Goal: Task Accomplishment & Management: Use online tool/utility

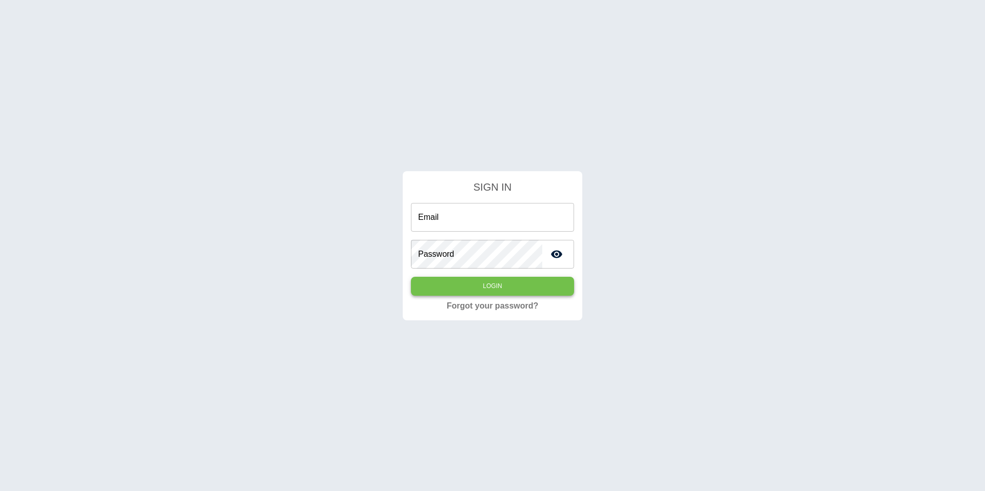
type input "**********"
click at [473, 278] on button "Login" at bounding box center [492, 286] width 163 height 19
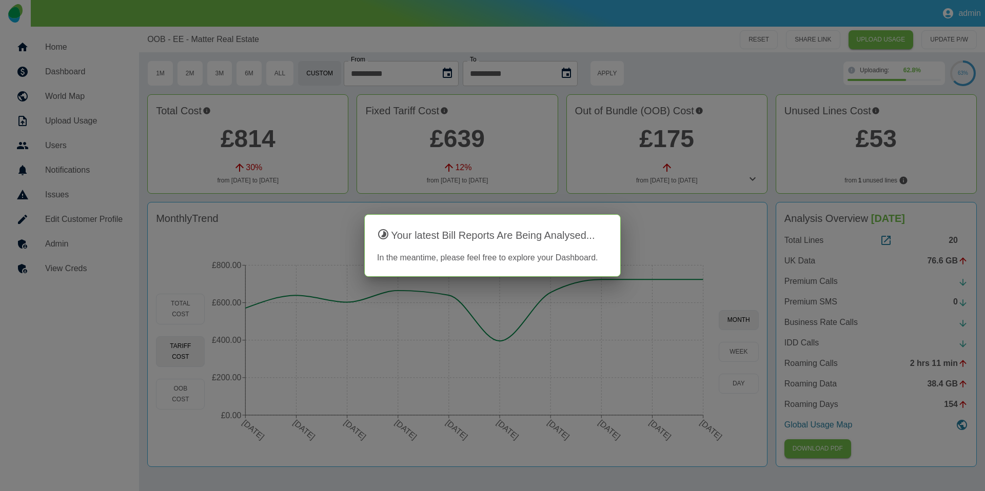
click at [784, 212] on div at bounding box center [492, 245] width 985 height 491
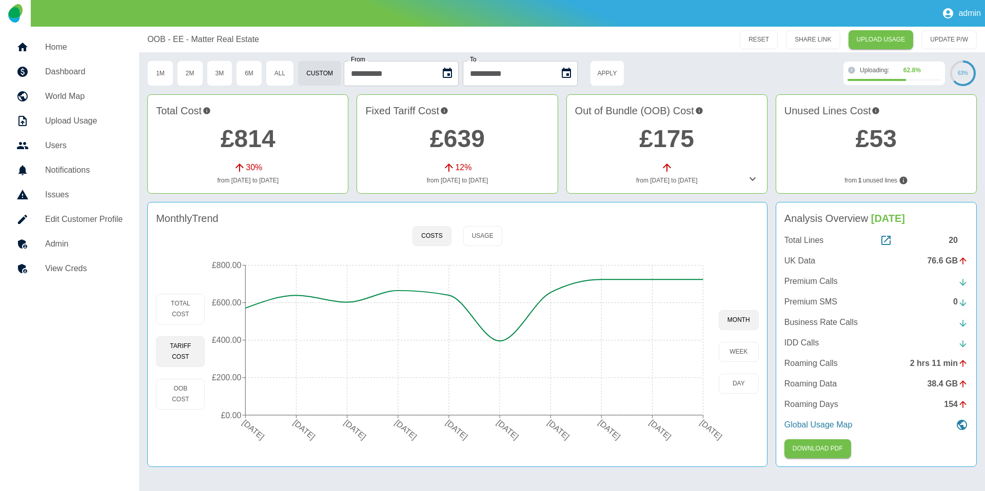
click at [748, 181] on icon at bounding box center [752, 179] width 12 height 12
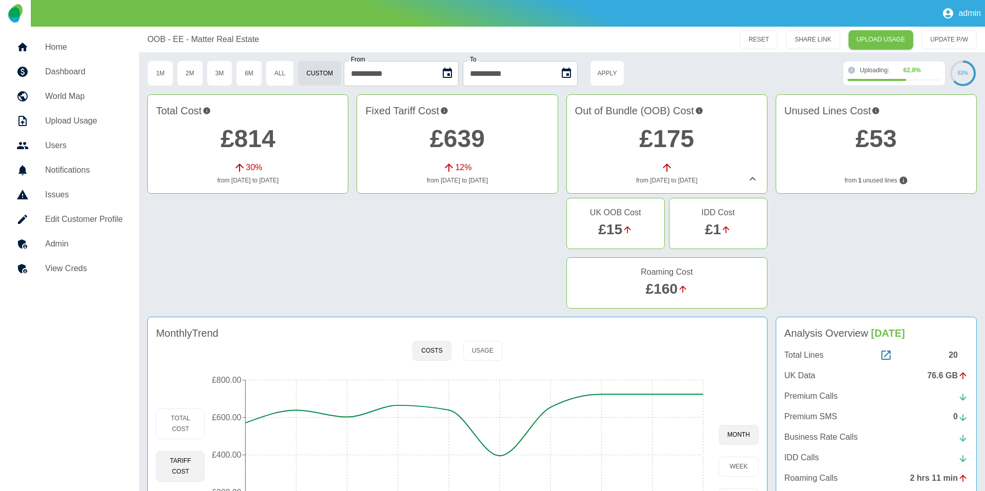
click at [750, 179] on icon at bounding box center [752, 179] width 6 height 4
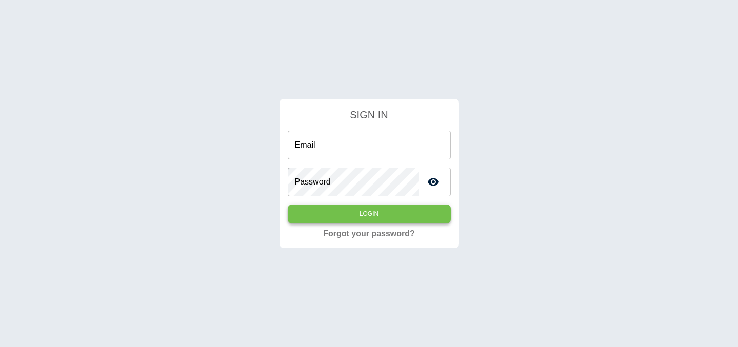
type input "**********"
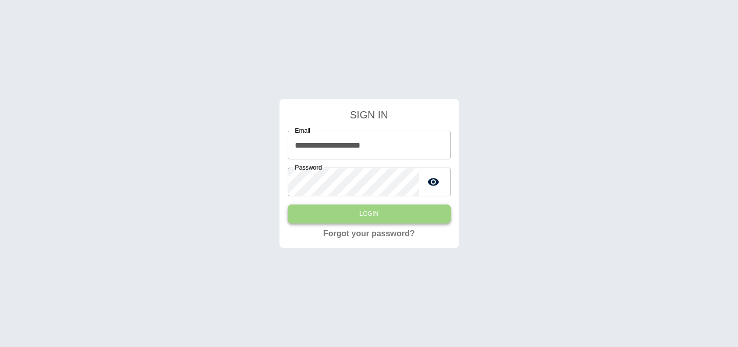
click at [345, 214] on button "Login" at bounding box center [369, 214] width 163 height 19
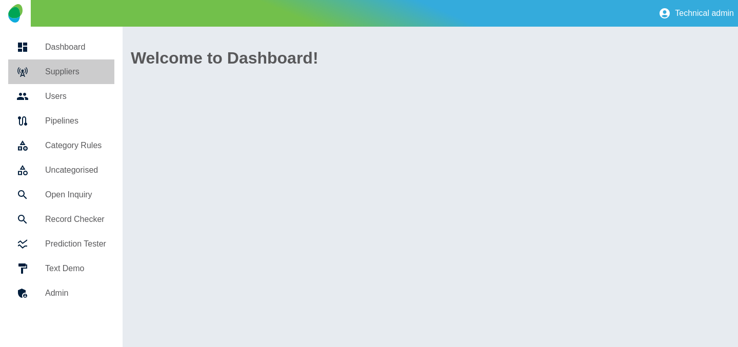
click at [39, 73] on div at bounding box center [30, 72] width 29 height 12
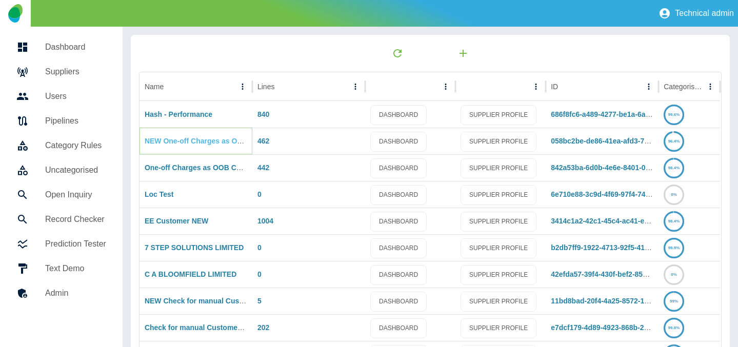
click at [188, 141] on link "NEW One-off Charges as OOB Costs" at bounding box center [207, 141] width 125 height 8
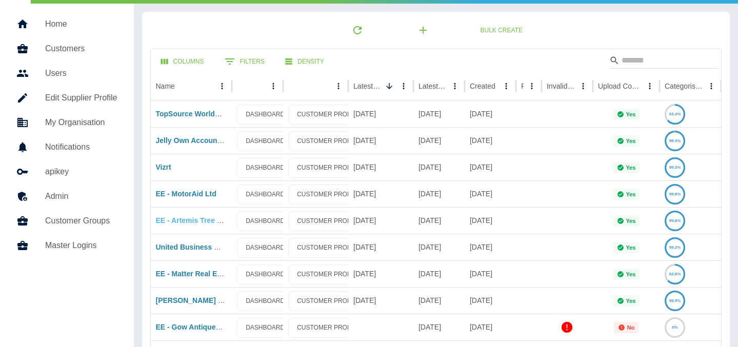
scroll to position [25, 0]
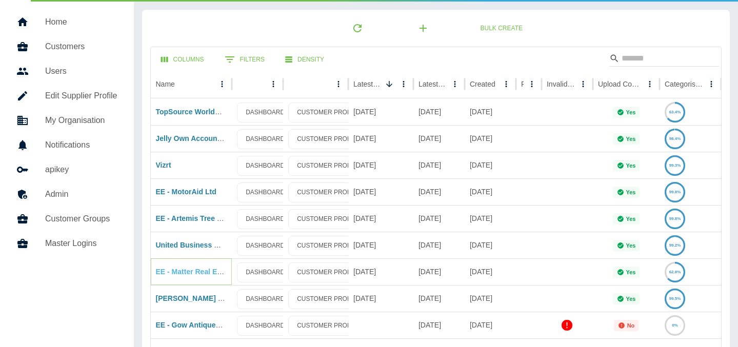
click at [187, 269] on link "EE - Matter Real Estate" at bounding box center [195, 272] width 78 height 8
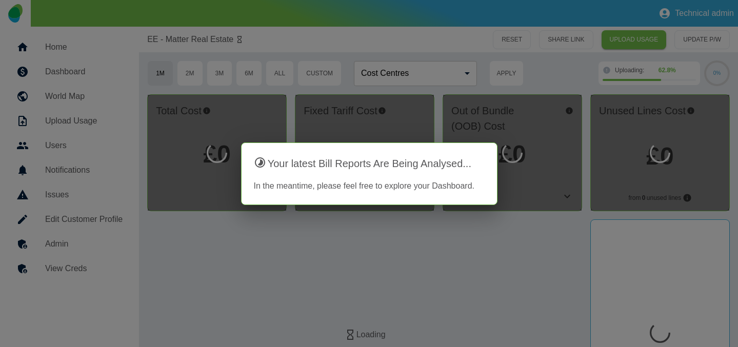
click at [433, 105] on div at bounding box center [369, 173] width 738 height 347
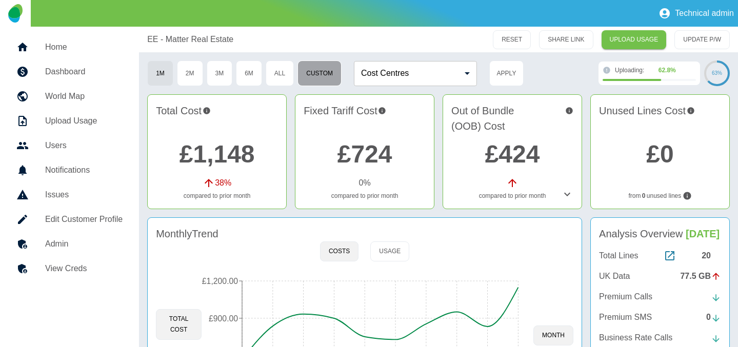
click at [313, 71] on button "Custom" at bounding box center [319, 74] width 44 height 26
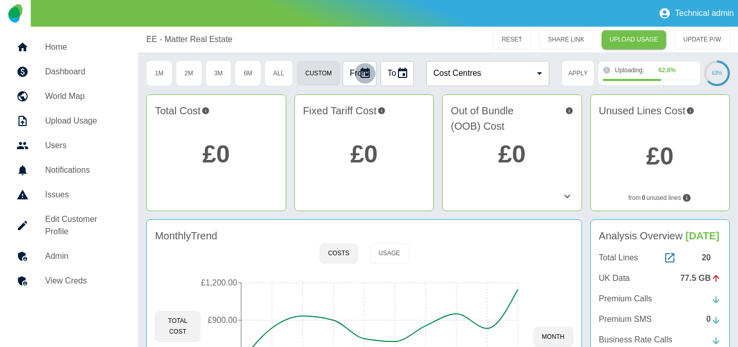
click at [366, 74] on icon "Choose date" at bounding box center [365, 73] width 9 height 10
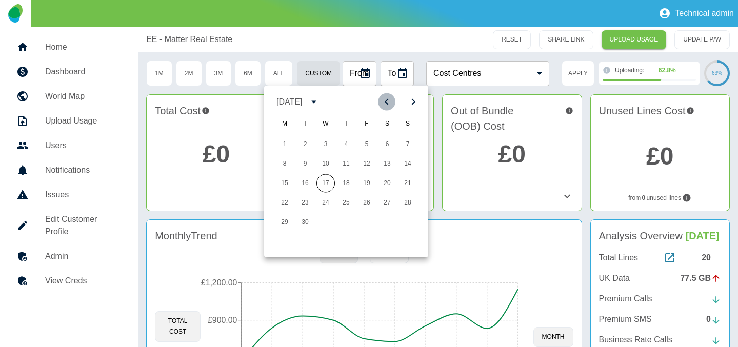
click at [391, 103] on icon "Previous month" at bounding box center [387, 102] width 12 height 12
click at [320, 102] on icon "calendar view is open, switch to year view" at bounding box center [314, 102] width 12 height 12
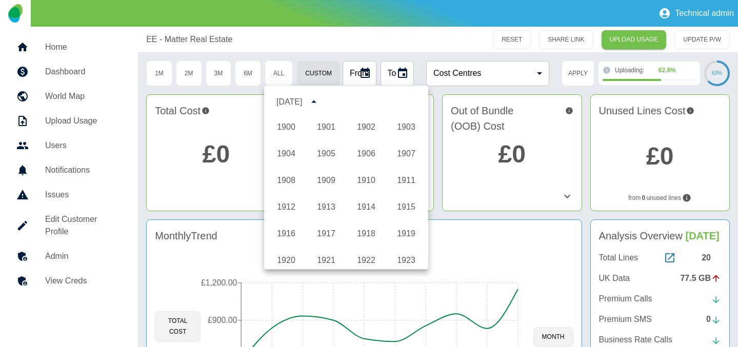
scroll to position [762, 0]
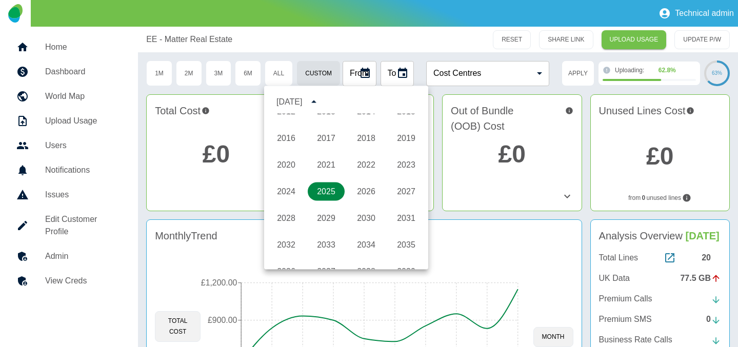
click at [324, 184] on button "2025" at bounding box center [326, 192] width 37 height 18
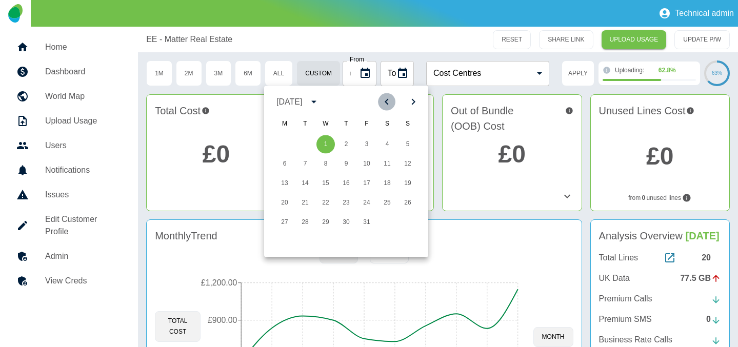
click at [382, 96] on icon "Previous month" at bounding box center [387, 102] width 12 height 12
click at [407, 147] on button "1" at bounding box center [407, 144] width 18 height 18
type input "**********"
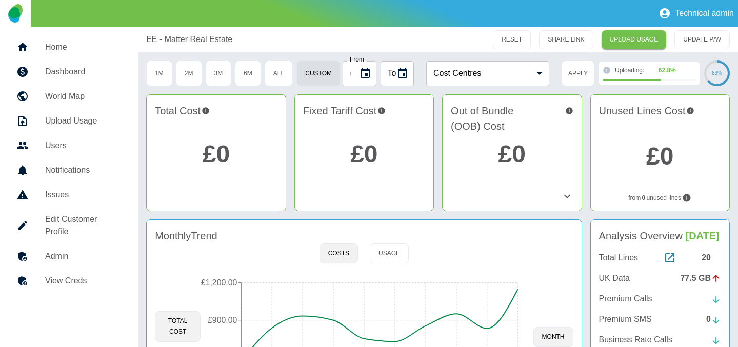
click at [401, 75] on icon "Choose date" at bounding box center [402, 73] width 12 height 12
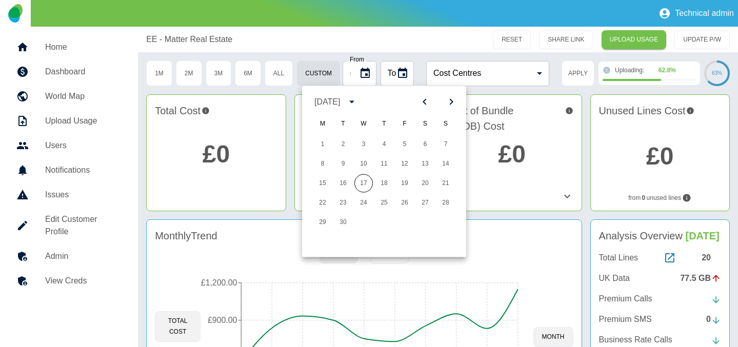
click at [358, 99] on icon "calendar view is open, switch to year view" at bounding box center [352, 102] width 12 height 12
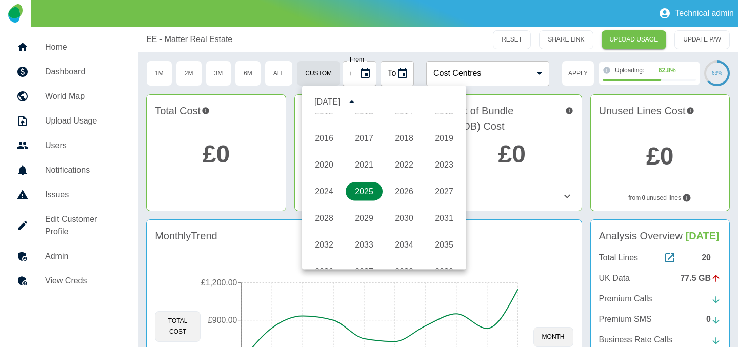
click at [364, 191] on button "2025" at bounding box center [364, 192] width 37 height 18
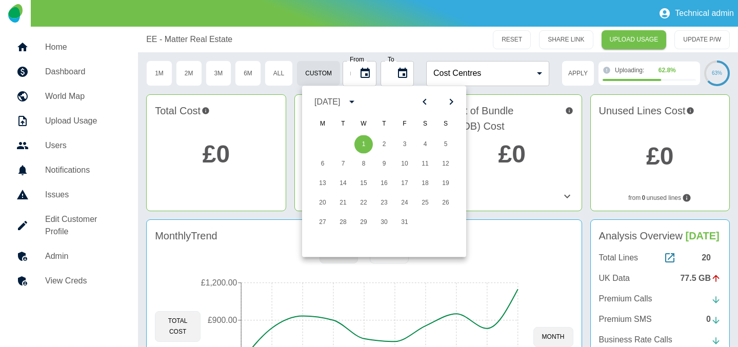
click at [425, 106] on icon "Previous month" at bounding box center [424, 102] width 12 height 12
click at [347, 243] on button "31" at bounding box center [343, 242] width 18 height 18
type input "**********"
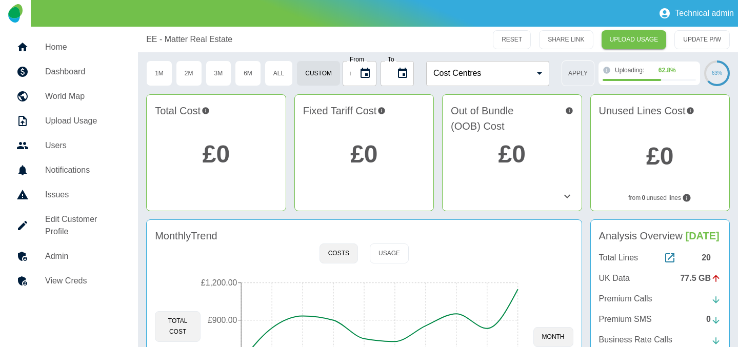
click at [585, 72] on button "Apply" at bounding box center [578, 74] width 33 height 26
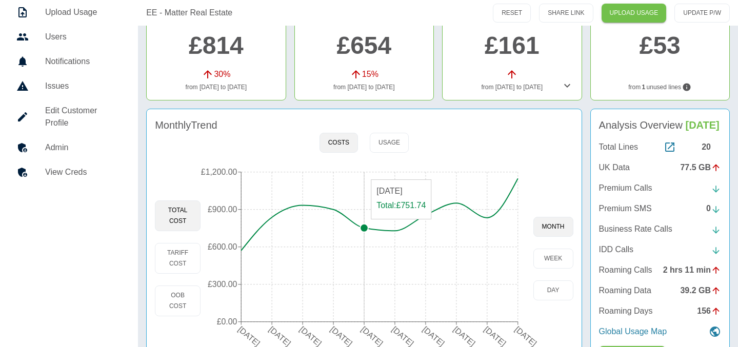
scroll to position [159, 0]
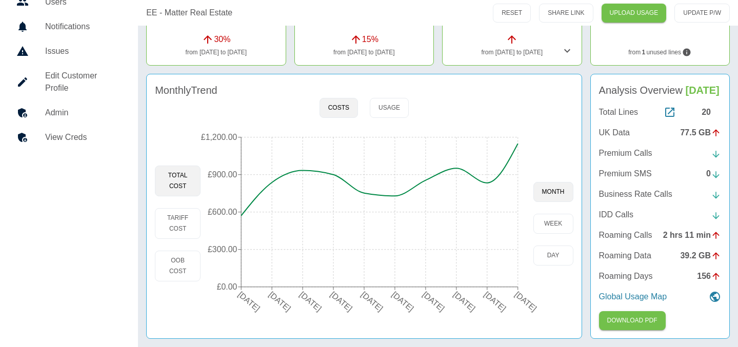
click at [83, 101] on link "Admin" at bounding box center [69, 113] width 122 height 25
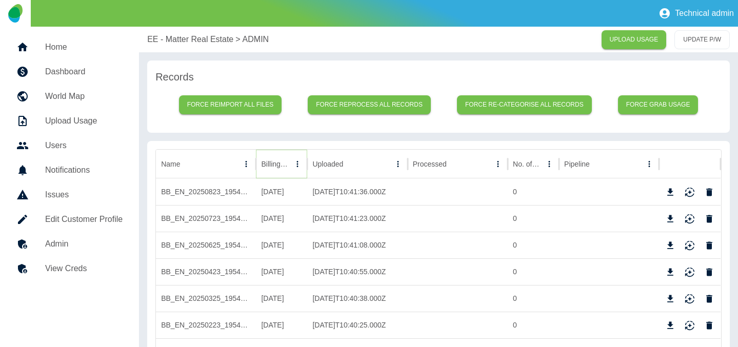
click at [294, 163] on icon "Sort" at bounding box center [297, 164] width 6 height 6
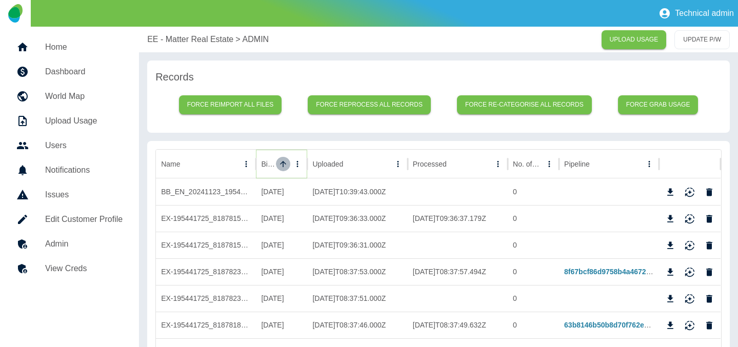
click at [282, 163] on icon "Sort" at bounding box center [283, 164] width 6 height 6
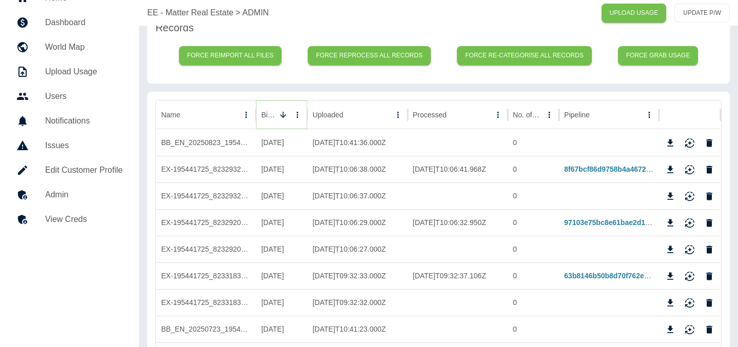
scroll to position [51, 0]
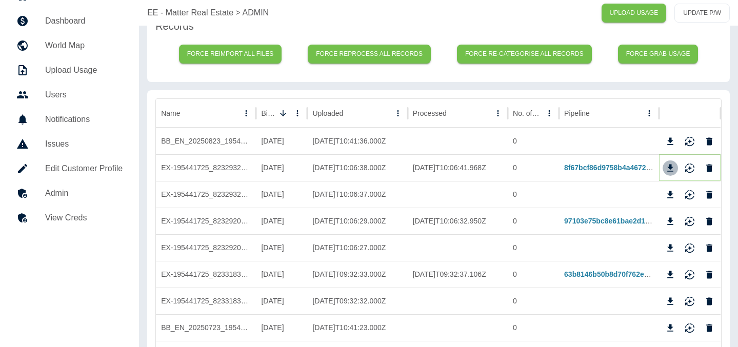
click at [674, 170] on icon "Download" at bounding box center [670, 168] width 10 height 10
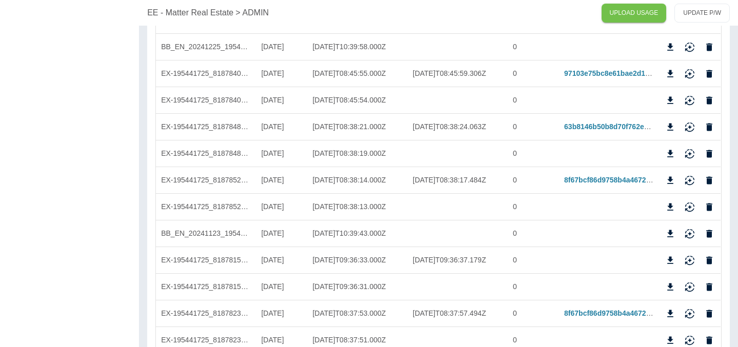
scroll to position [1640, 0]
click at [669, 179] on icon "Download" at bounding box center [670, 179] width 10 height 10
click at [671, 126] on icon "Download" at bounding box center [671, 125] width 6 height 7
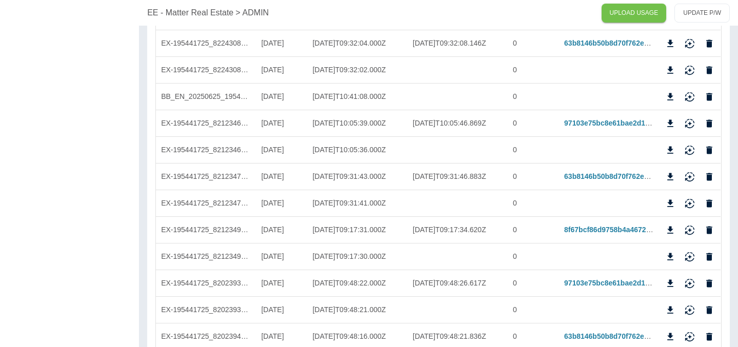
scroll to position [0, 0]
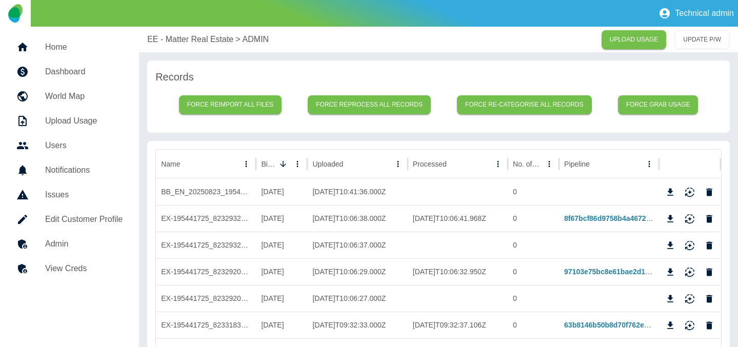
click at [202, 41] on p "EE - Matter Real Estate" at bounding box center [190, 39] width 86 height 12
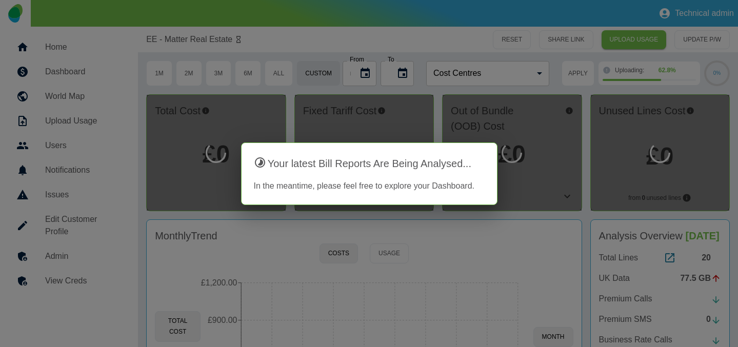
scroll to position [159, 0]
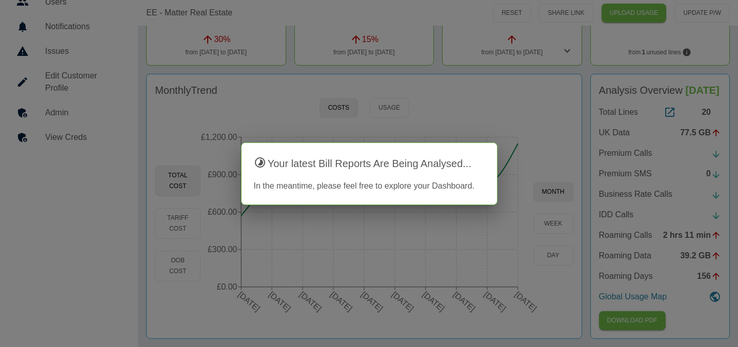
click at [320, 92] on div at bounding box center [369, 173] width 738 height 347
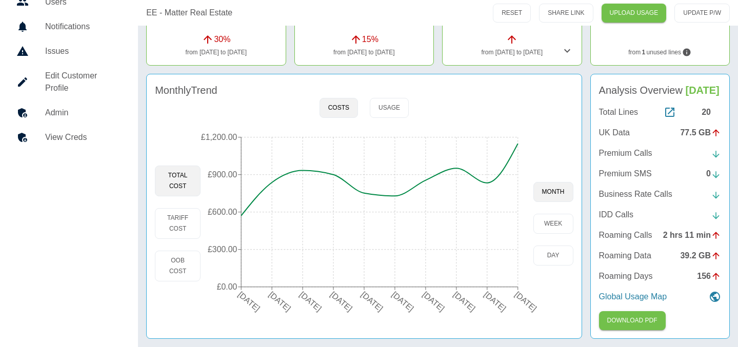
scroll to position [66, 0]
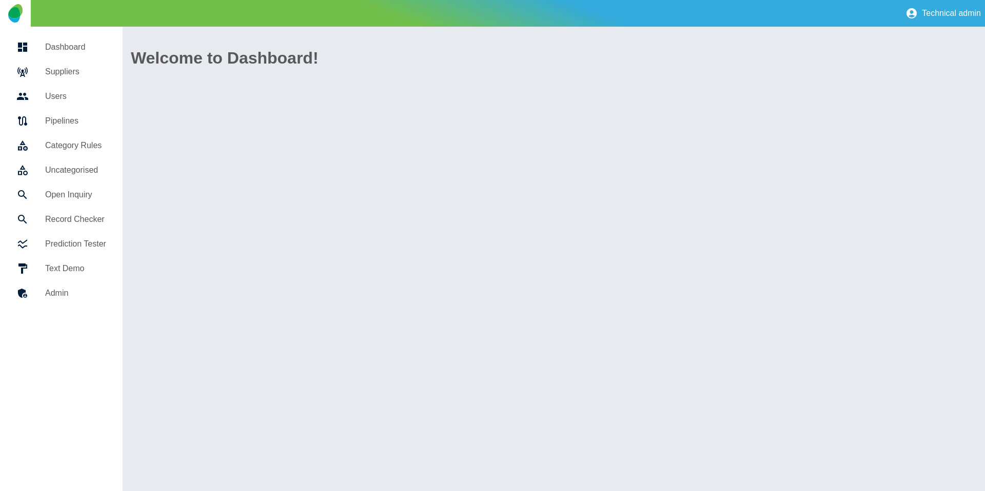
click at [75, 142] on h5 "Category Rules" at bounding box center [75, 145] width 61 height 12
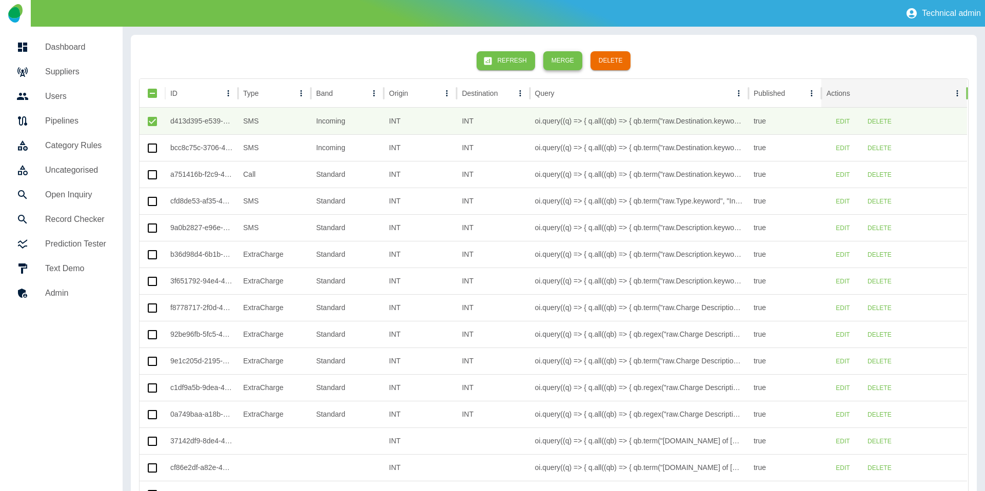
click at [549, 60] on button "Merge" at bounding box center [562, 60] width 39 height 19
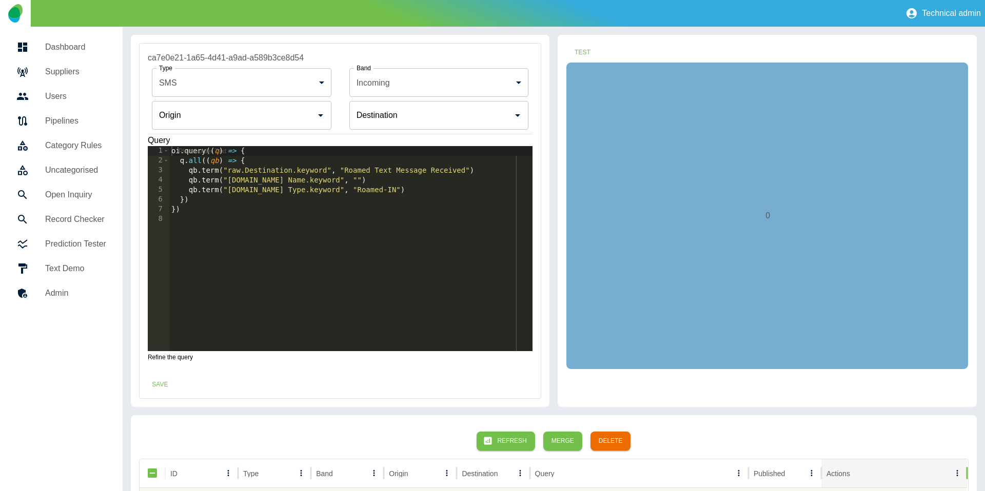
type input "**********"
click at [256, 246] on div "oi . query (( q ) => { q . all (( qb ) => { qb . term ( "raw.Destination.keywor…" at bounding box center [351, 258] width 364 height 225
type textarea "**"
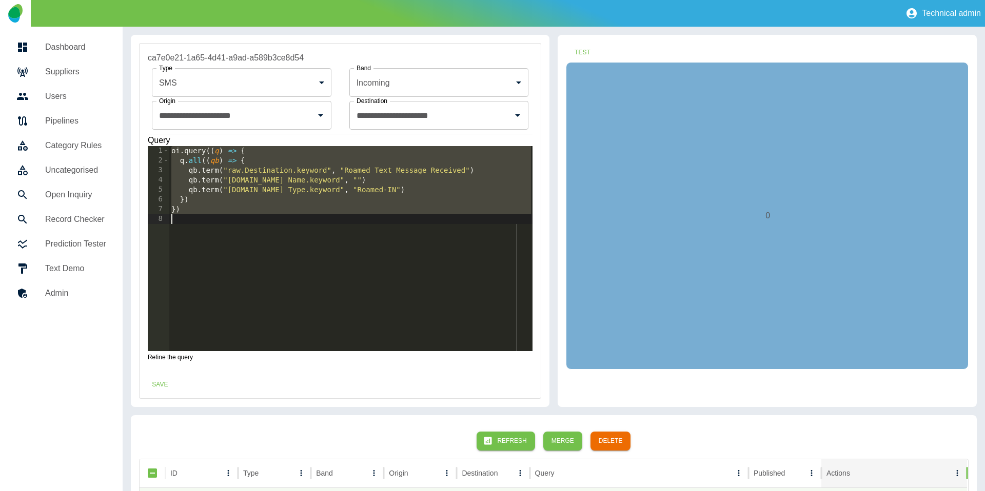
paste textarea "Cursor at row 8"
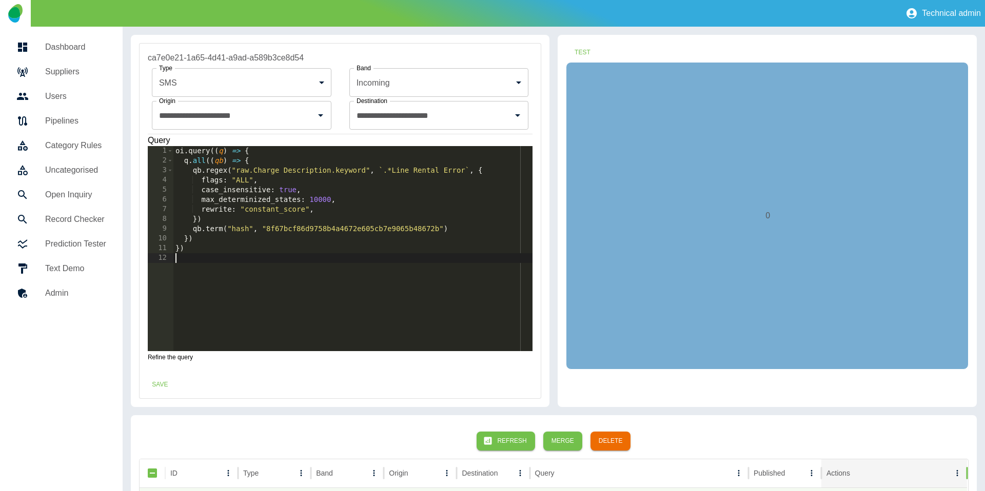
click at [309, 74] on body "**********" at bounding box center [492, 245] width 985 height 491
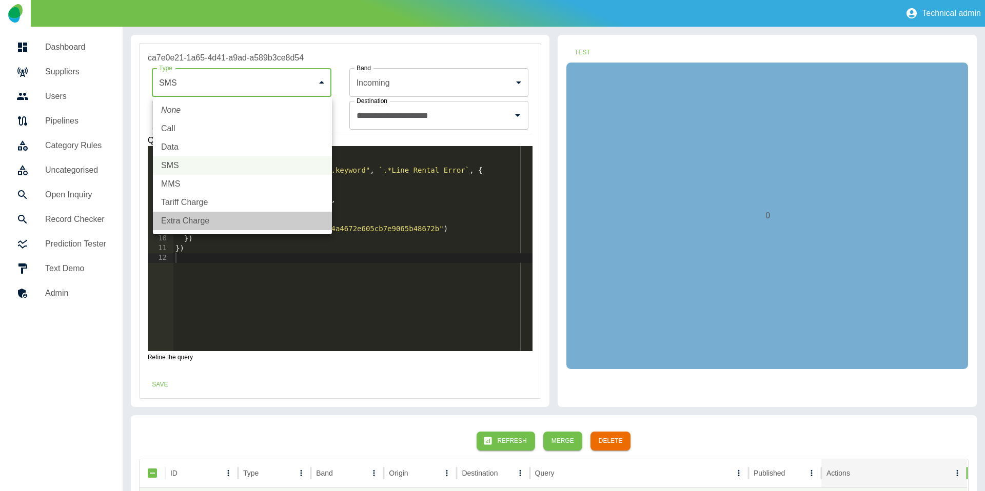
click at [204, 217] on li "Extra Charge" at bounding box center [242, 221] width 179 height 18
type input "**********"
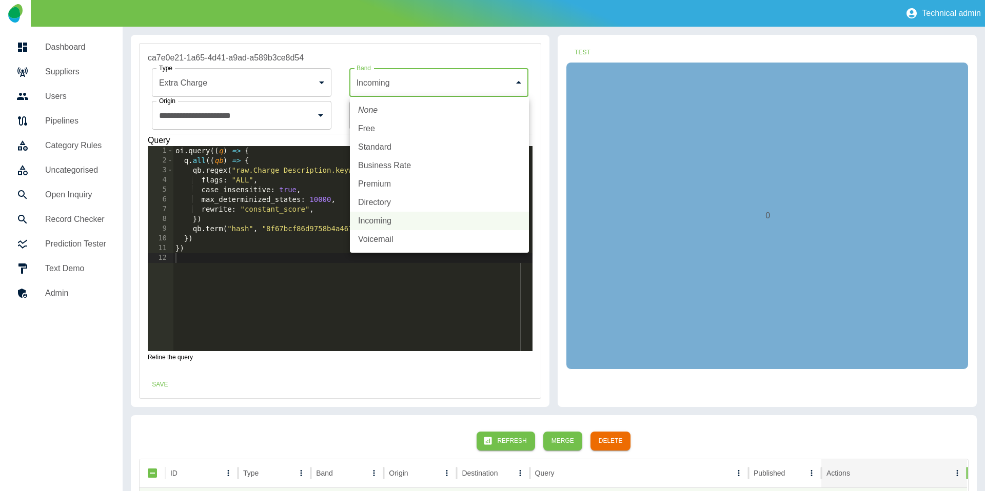
click at [503, 86] on body "**********" at bounding box center [492, 245] width 985 height 491
click at [477, 112] on li "None" at bounding box center [439, 110] width 179 height 18
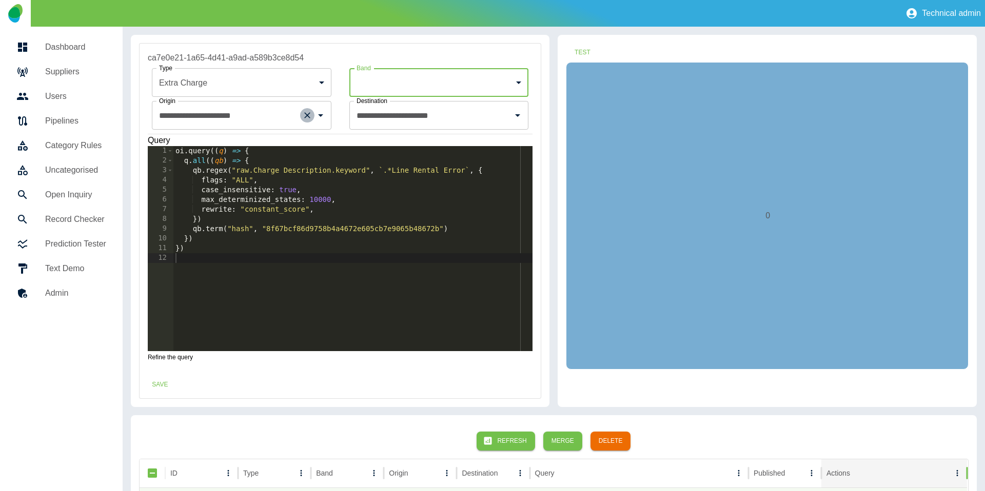
click at [309, 119] on icon "Clear" at bounding box center [307, 115] width 10 height 10
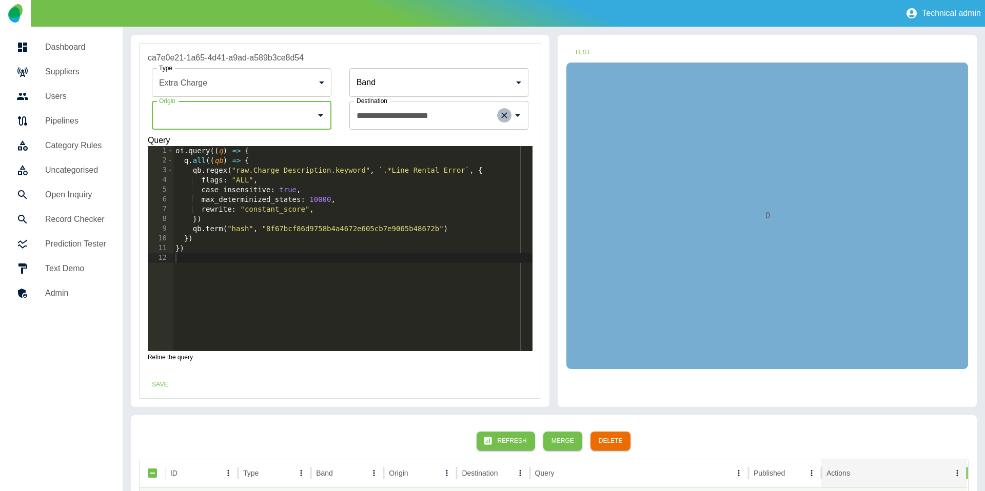
click at [506, 114] on icon "Clear" at bounding box center [505, 115] width 6 height 6
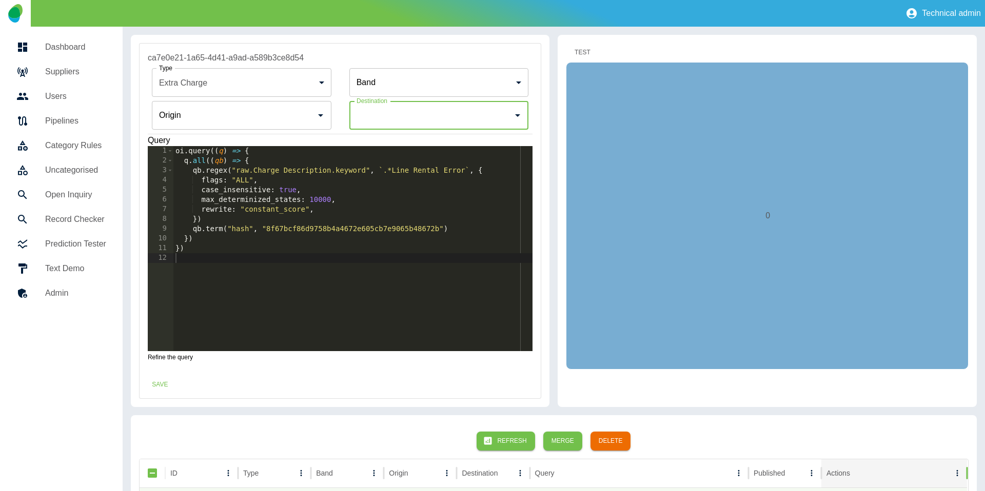
click at [597, 52] on button "Test" at bounding box center [582, 52] width 33 height 19
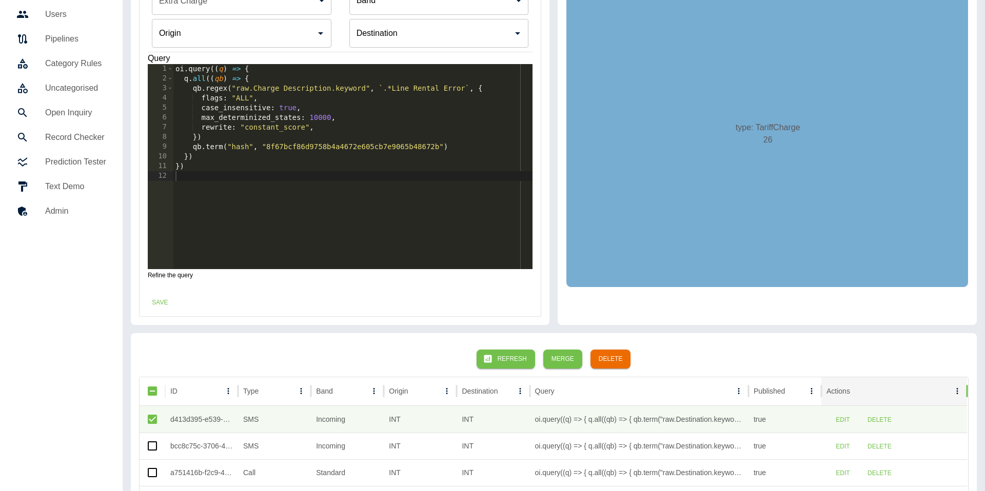
scroll to position [93, 0]
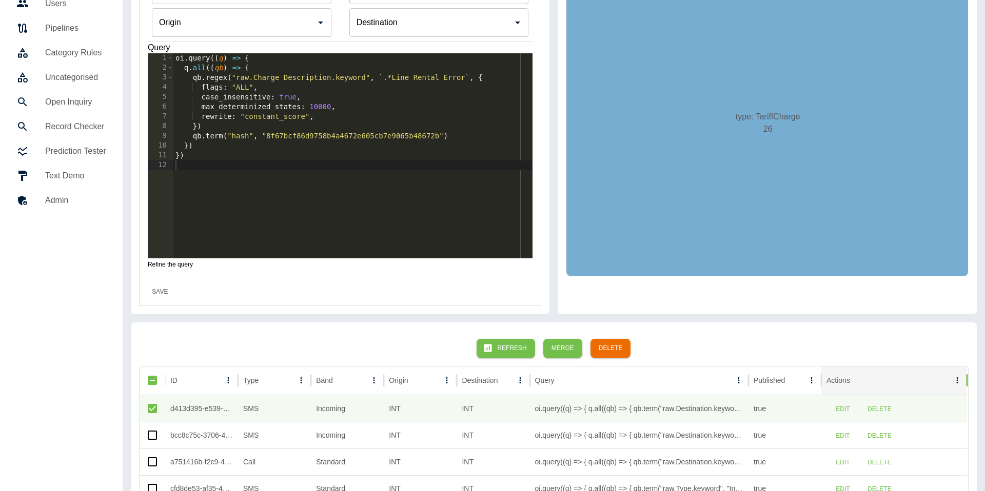
click at [159, 292] on button "Save" at bounding box center [160, 292] width 33 height 19
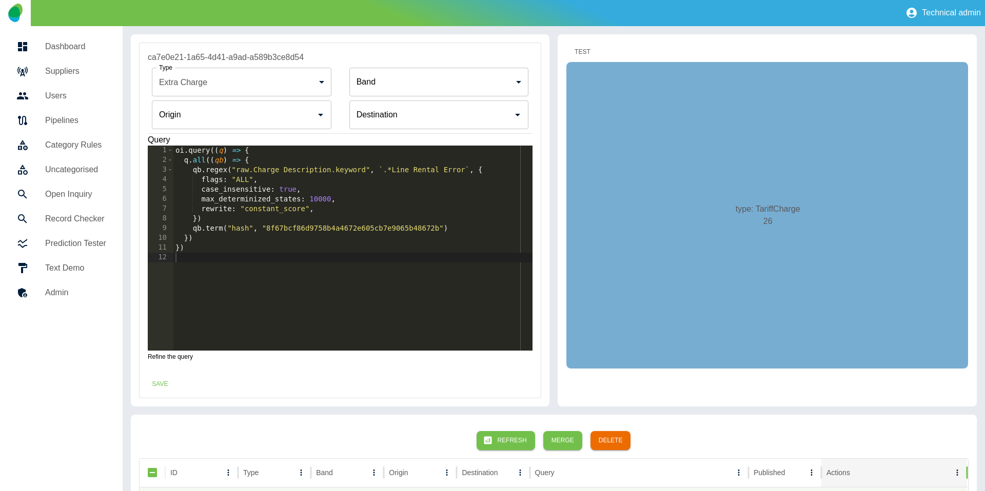
scroll to position [0, 0]
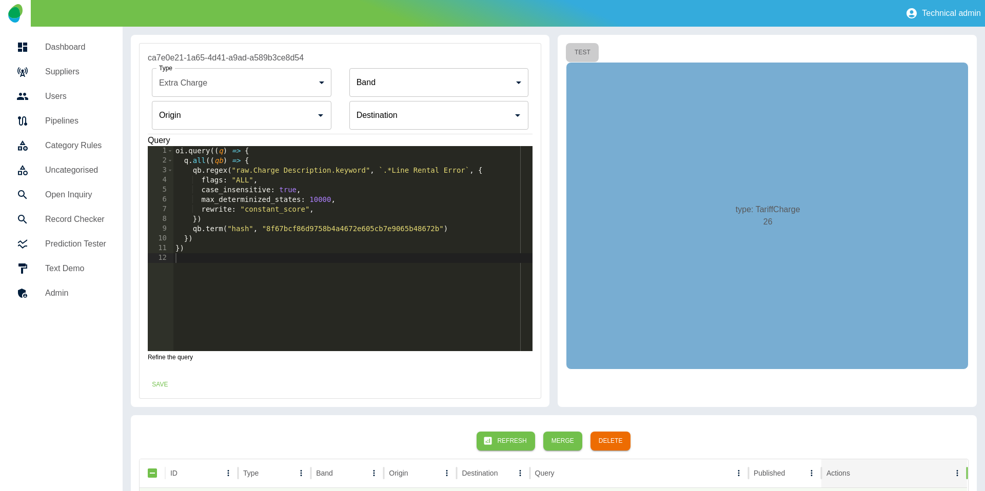
click at [587, 48] on button "Test" at bounding box center [582, 52] width 33 height 19
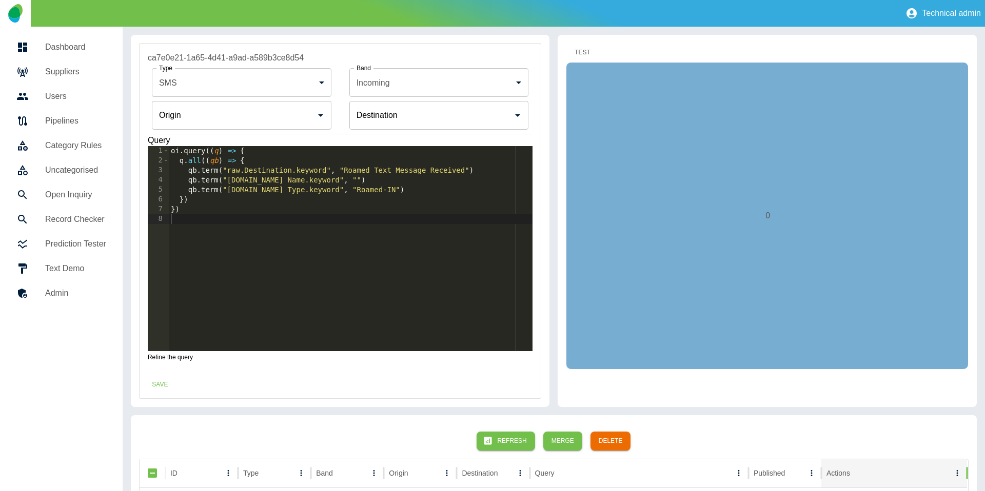
type input "***"
type input "********"
type input "**********"
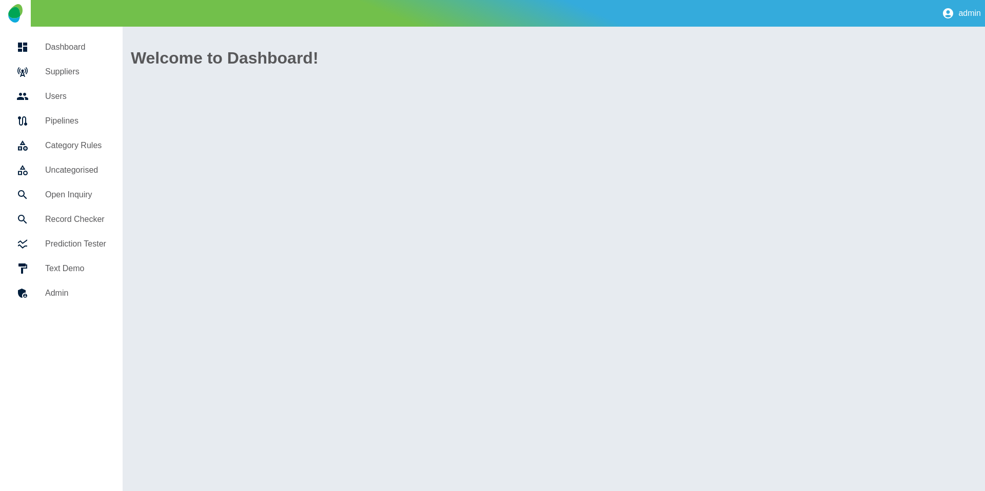
click at [80, 153] on link "Category Rules" at bounding box center [61, 145] width 106 height 25
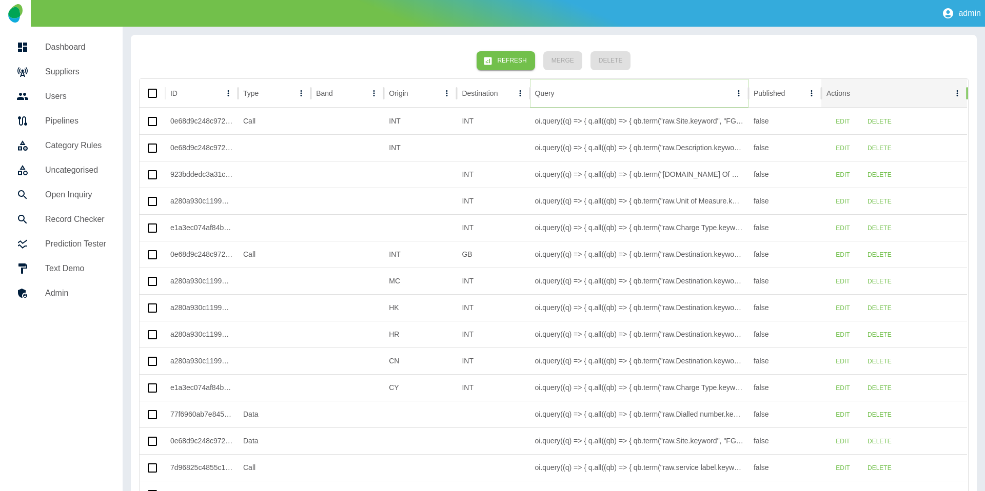
click at [737, 92] on icon "Query column menu" at bounding box center [738, 93] width 9 height 9
click at [679, 154] on span "Filter" at bounding box center [692, 159] width 92 height 12
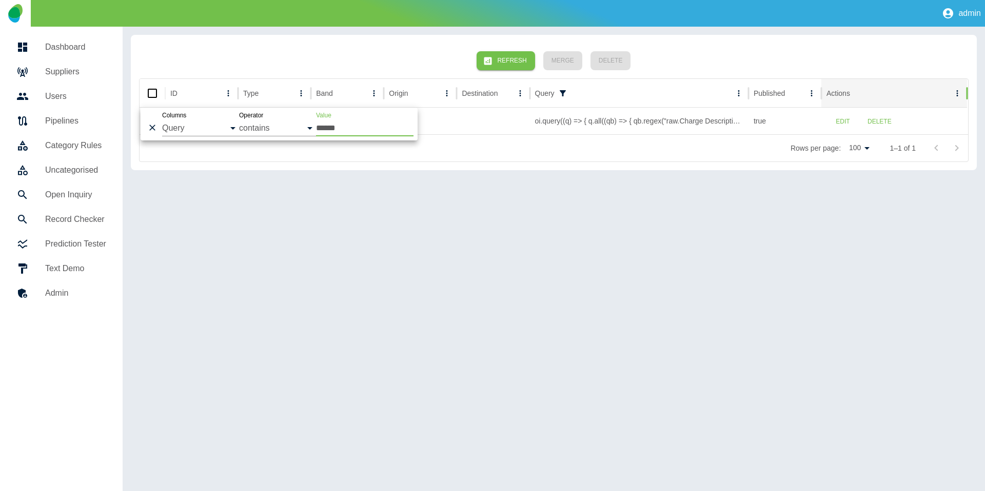
type input "******"
click at [603, 222] on div "Refresh Merge Delete ID Type Band Origin Destination Query Published Actions b6…" at bounding box center [554, 259] width 862 height 465
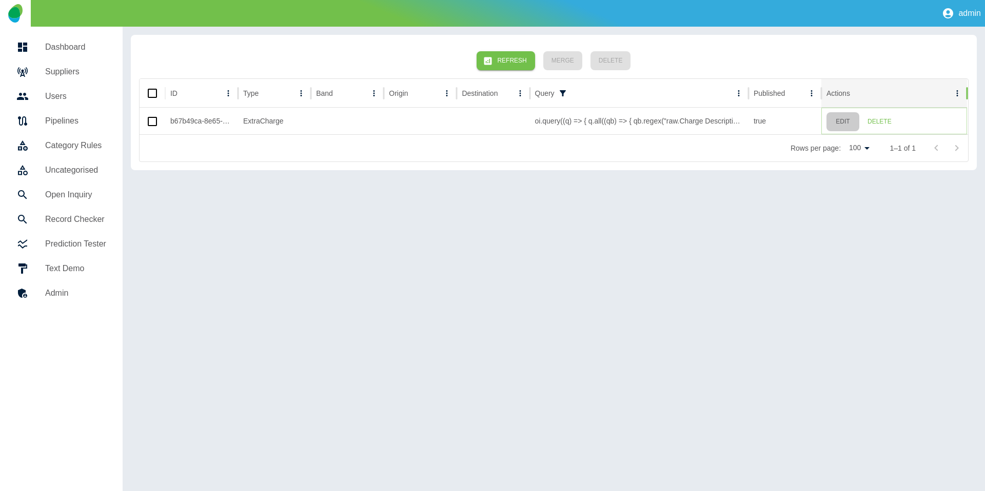
click at [842, 121] on button "Edit" at bounding box center [842, 121] width 33 height 19
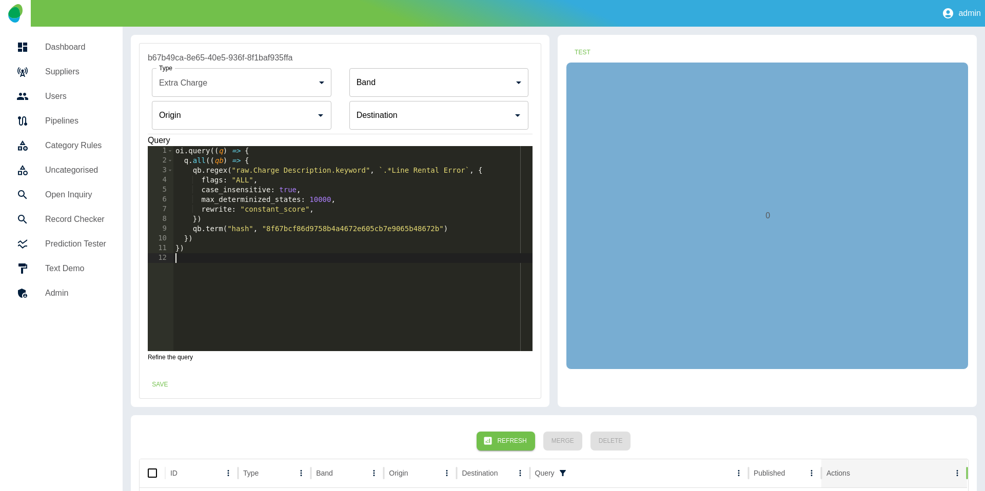
click at [286, 317] on div "oi . query (( q ) => { q . all (( qb ) => { qb . regex ( "raw.Charge Descriptio…" at bounding box center [353, 258] width 360 height 225
type textarea "**"
